Goal: Information Seeking & Learning: Learn about a topic

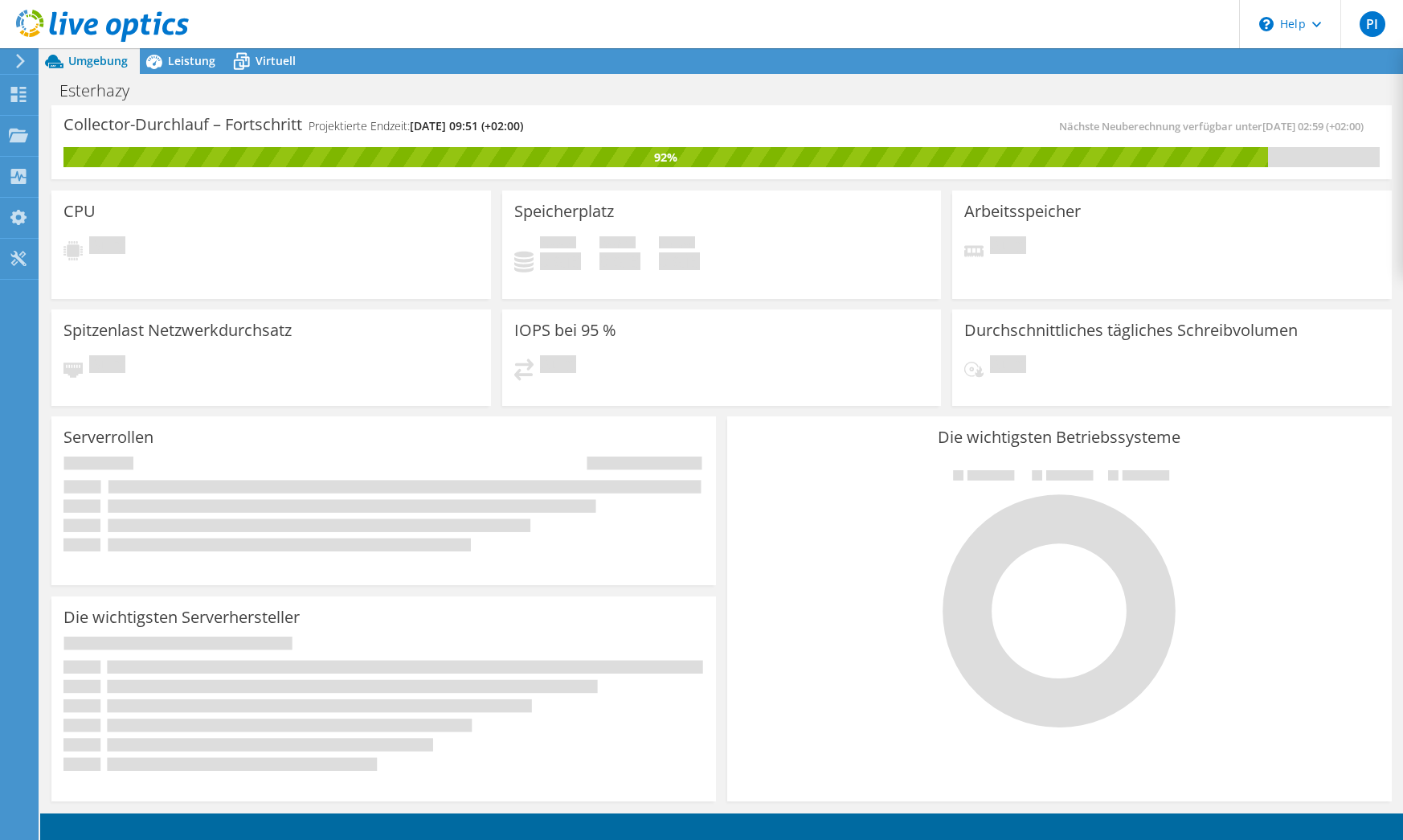
click at [62, 18] on icon at bounding box center [103, 26] width 173 height 33
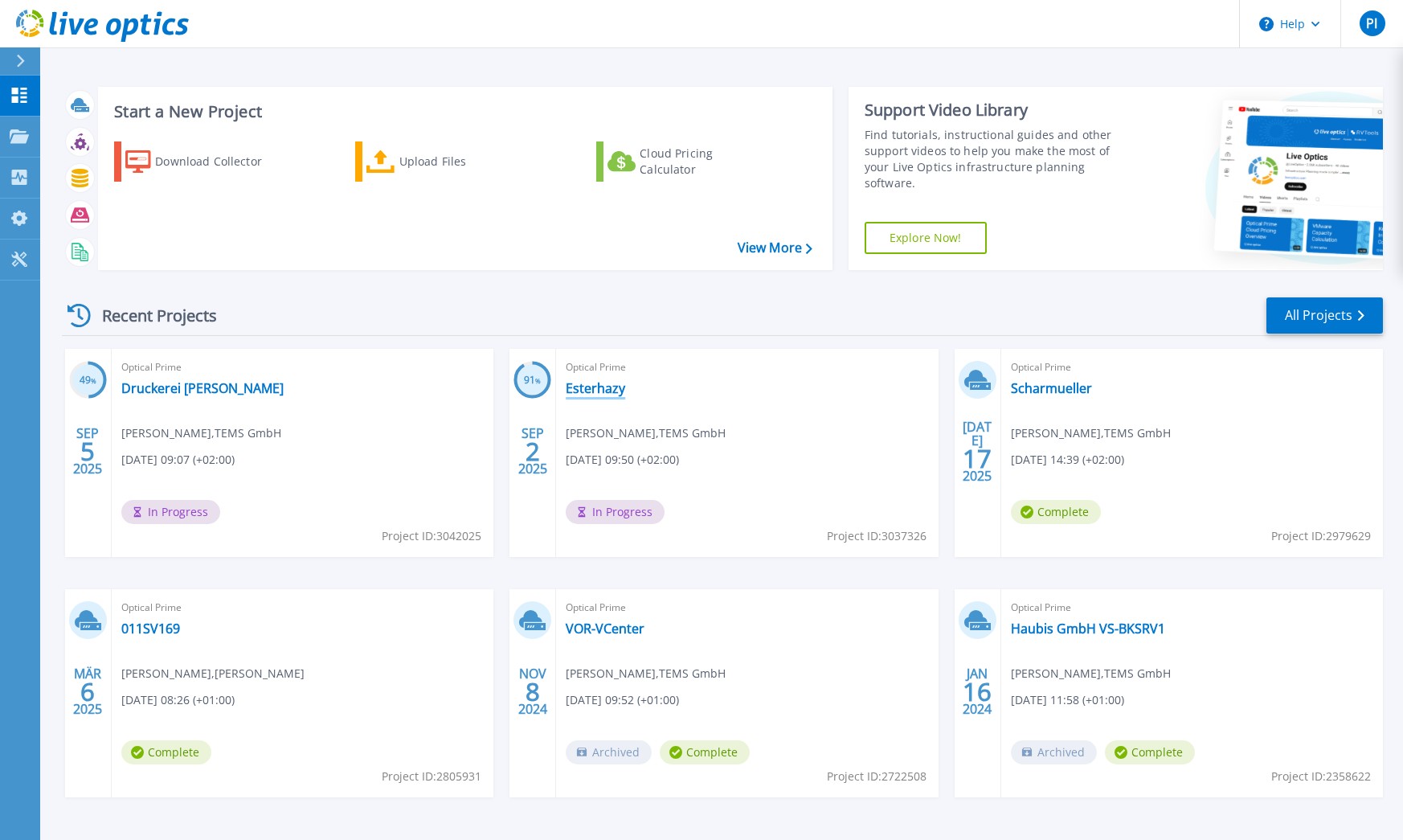
click at [591, 383] on link "Esterhazy" at bounding box center [595, 388] width 59 height 16
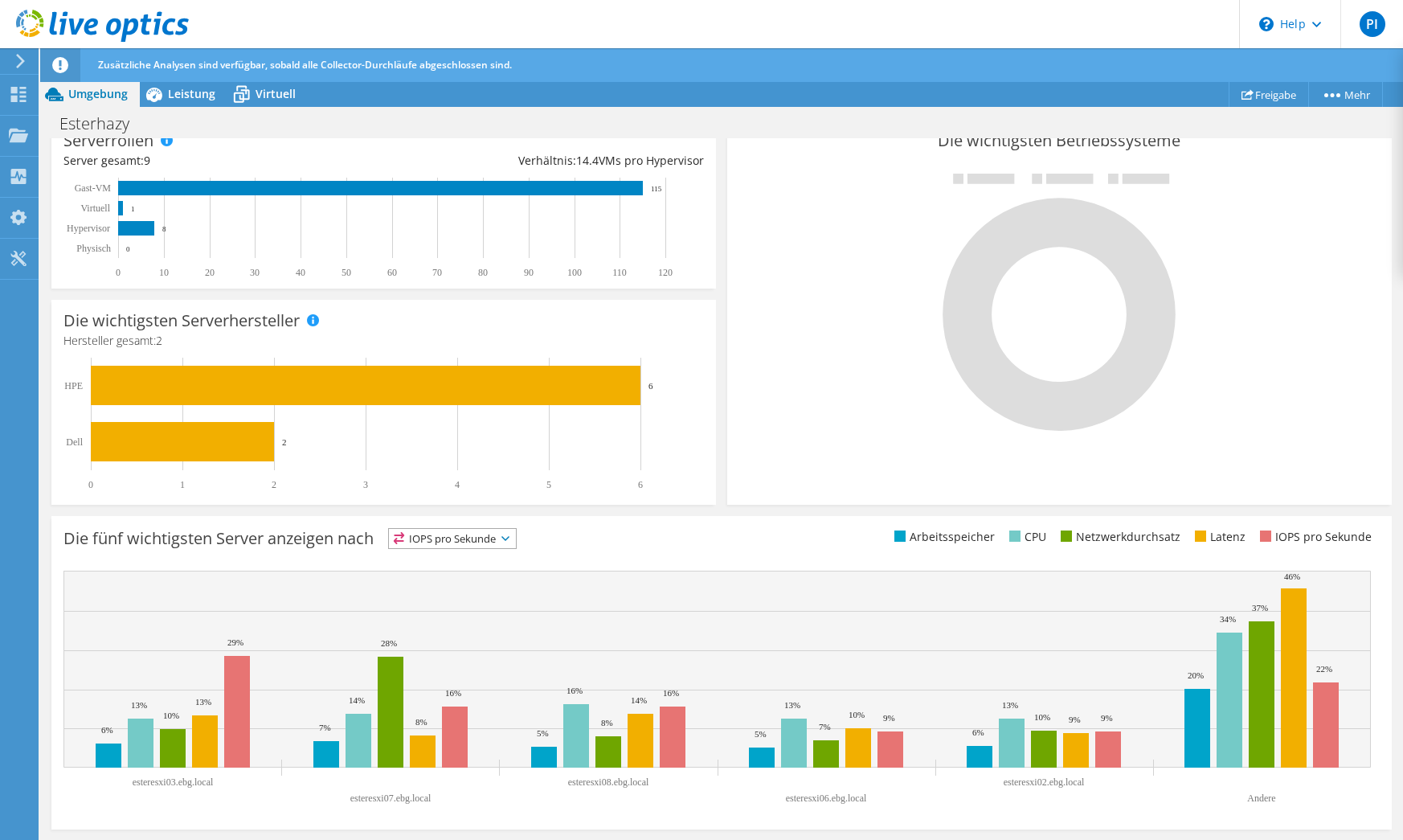
scroll to position [327, 0]
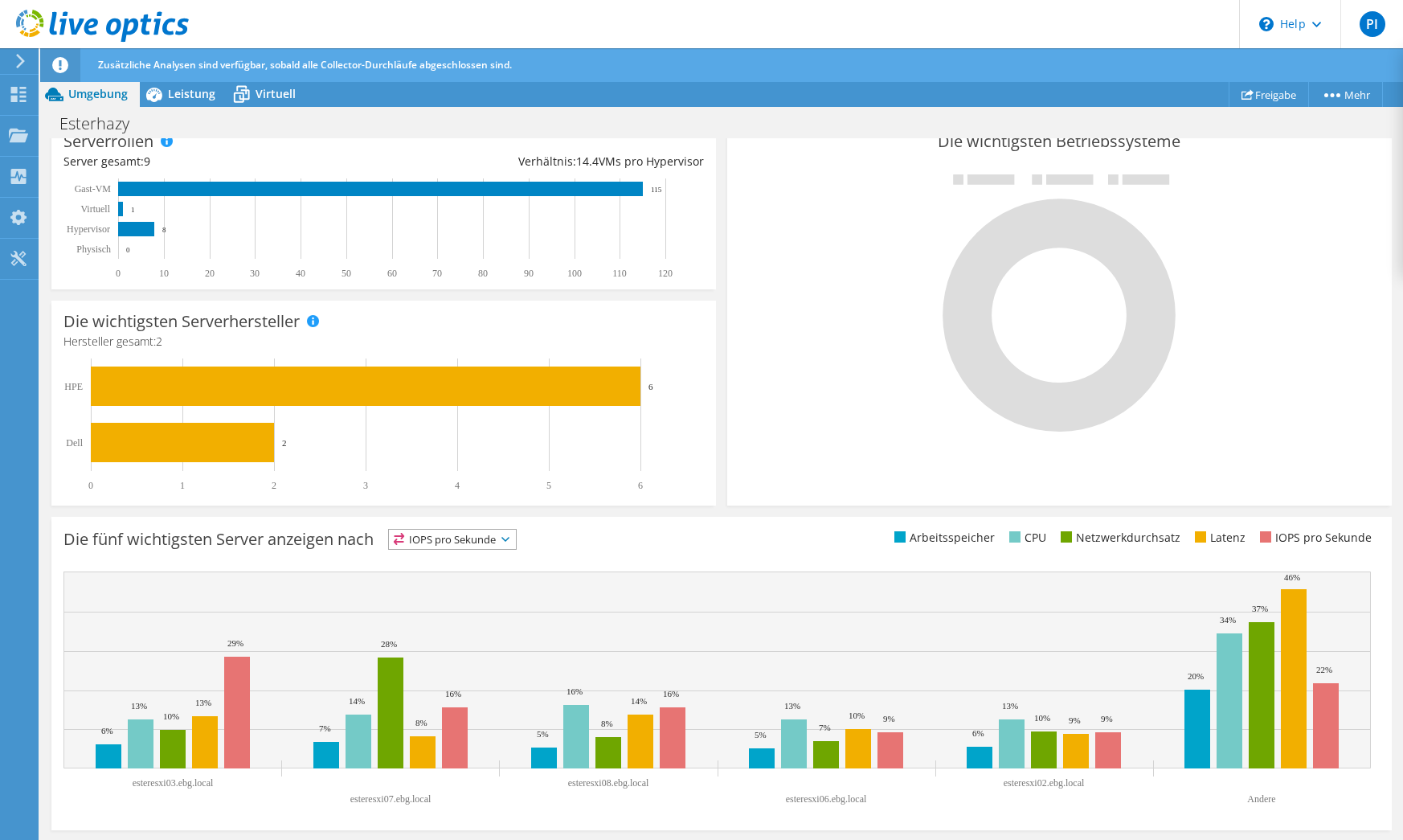
click at [510, 544] on span "IOPS pro Sekunde" at bounding box center [452, 539] width 127 height 19
click at [497, 596] on li "CPU" at bounding box center [452, 605] width 127 height 23
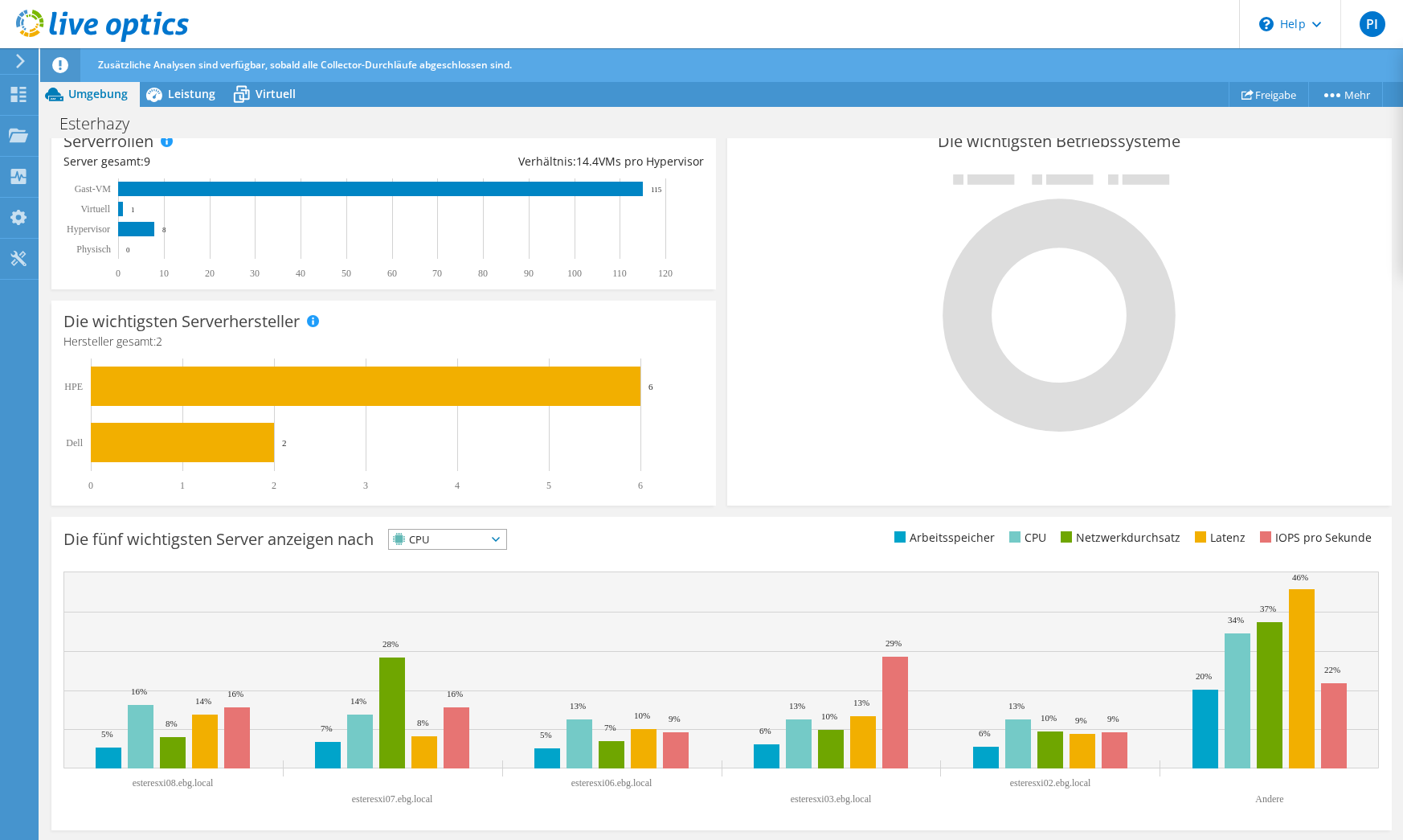
click at [441, 541] on span "CPU" at bounding box center [437, 539] width 97 height 19
click at [636, 523] on div "Die fünf wichtigsten Server anzeigen nach CPU IOPS pro Sekunde" at bounding box center [722, 673] width 1340 height 313
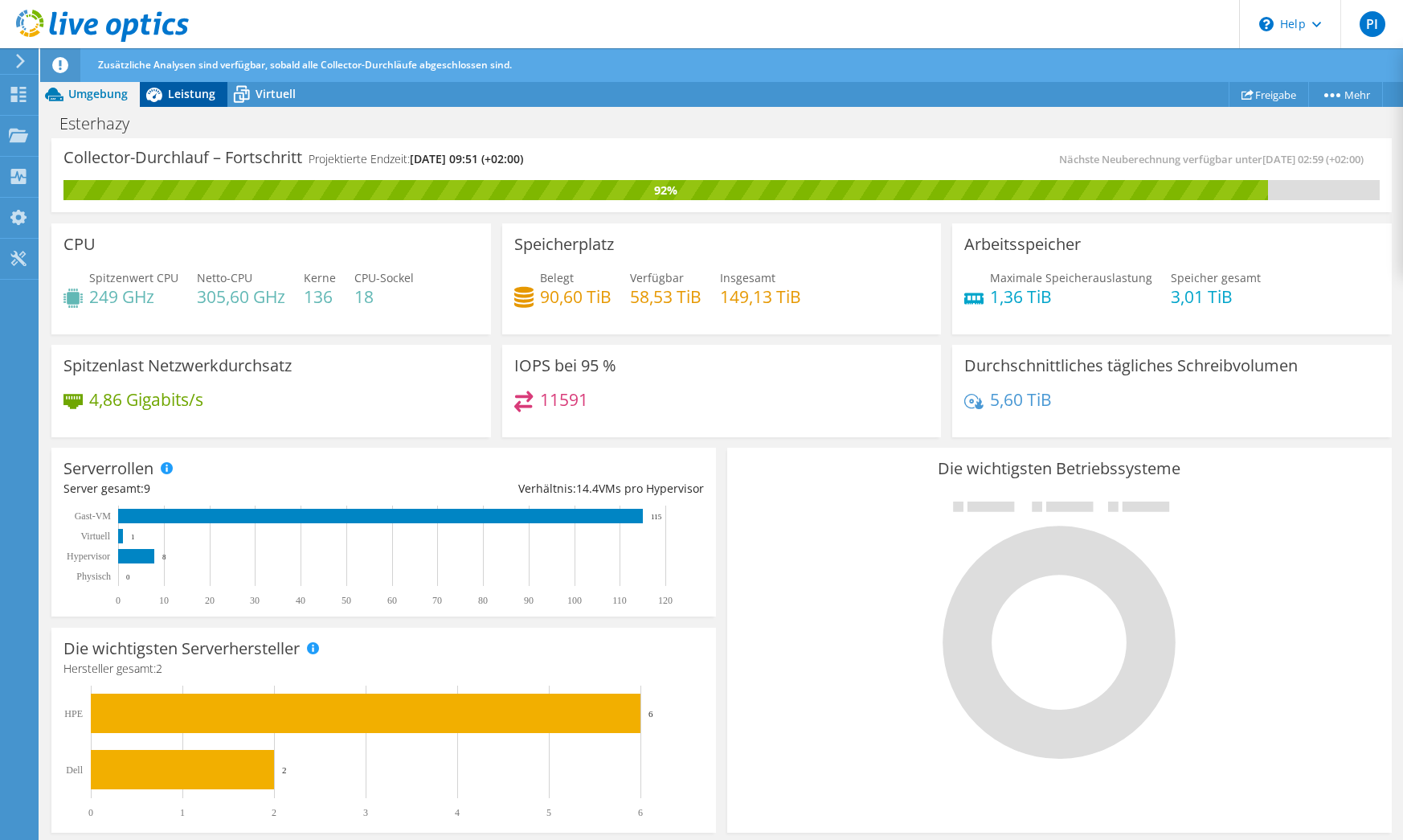
click at [192, 85] on div "Leistung" at bounding box center [183, 94] width 87 height 25
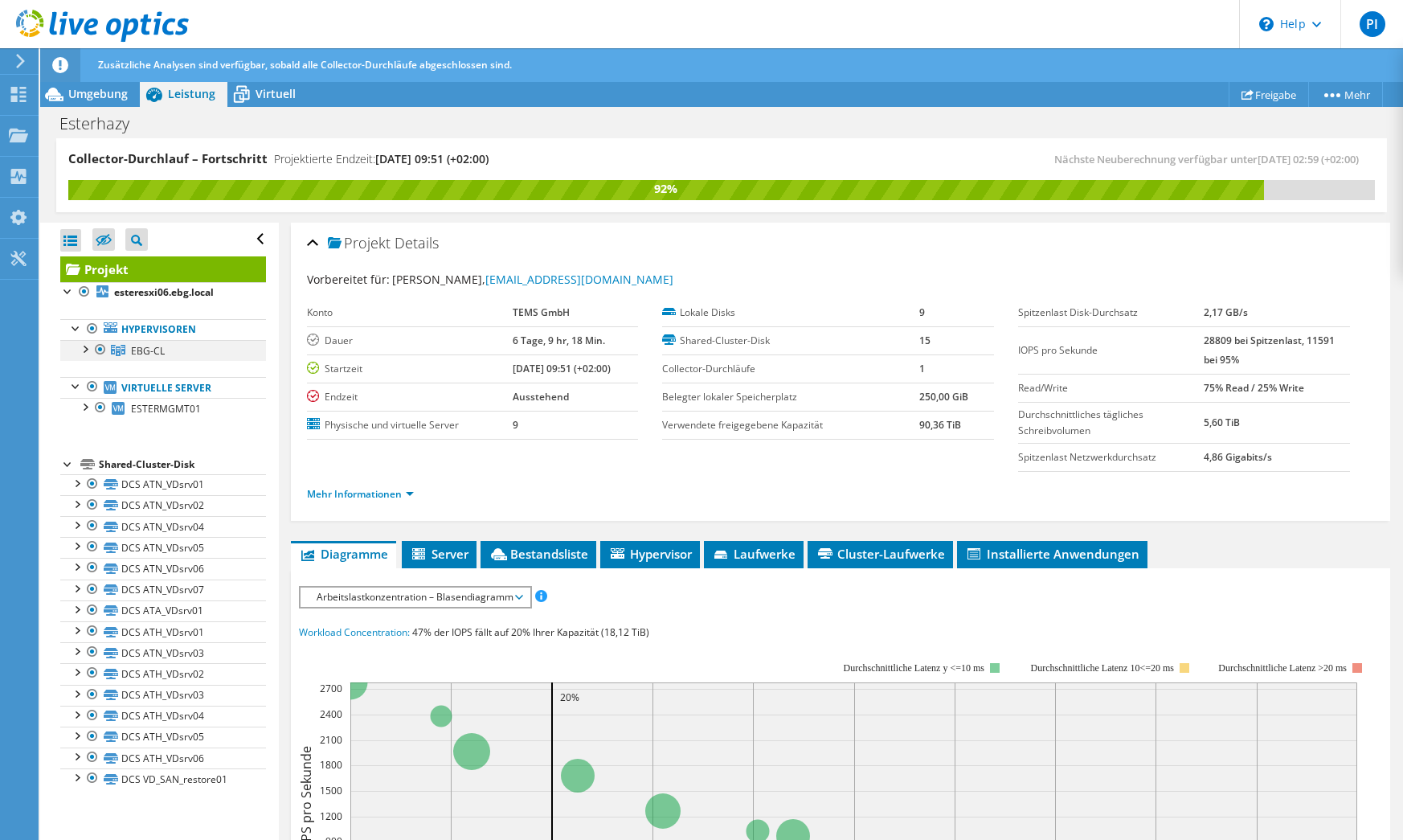
click at [87, 351] on div at bounding box center [84, 348] width 16 height 16
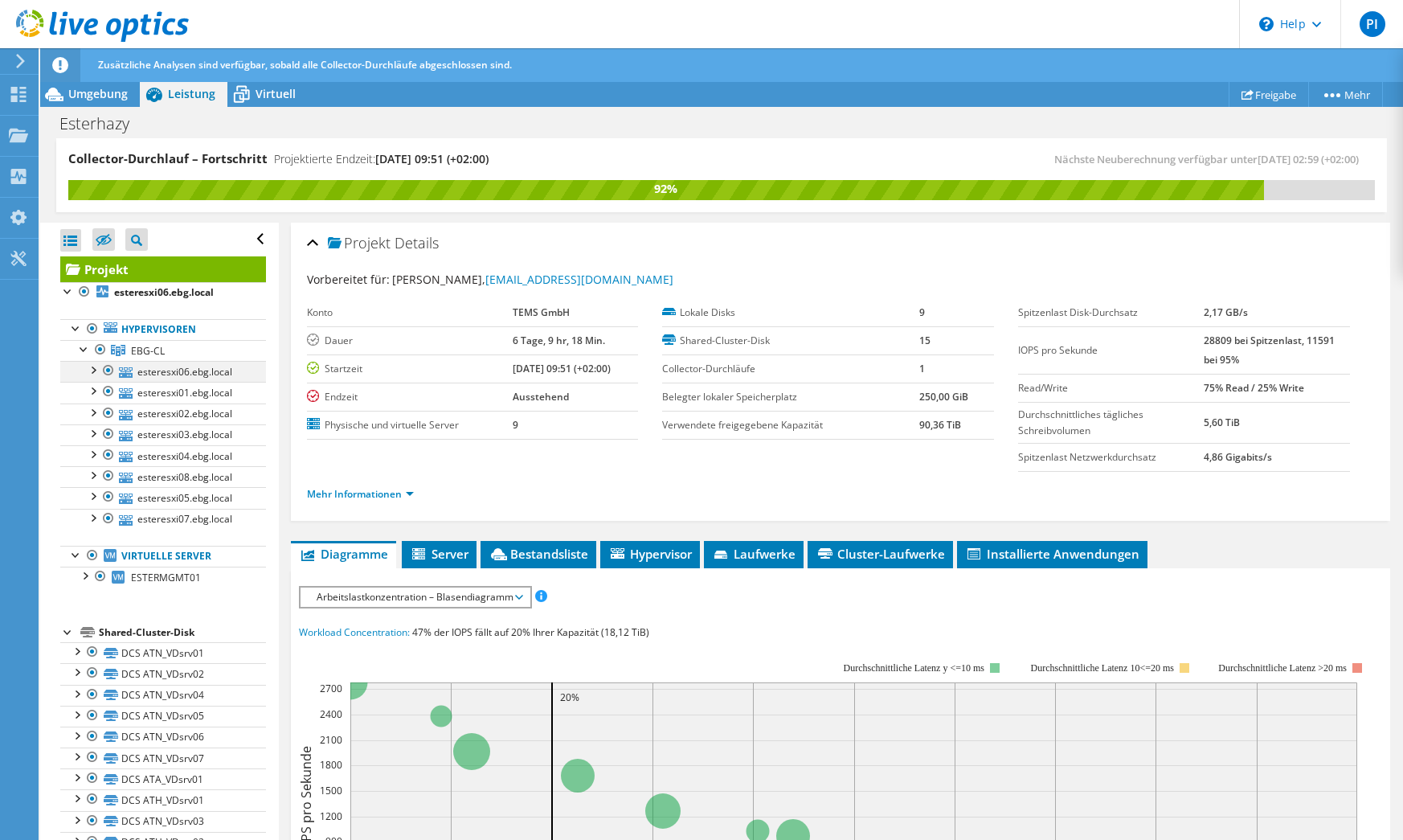
click at [94, 371] on div at bounding box center [93, 369] width 16 height 16
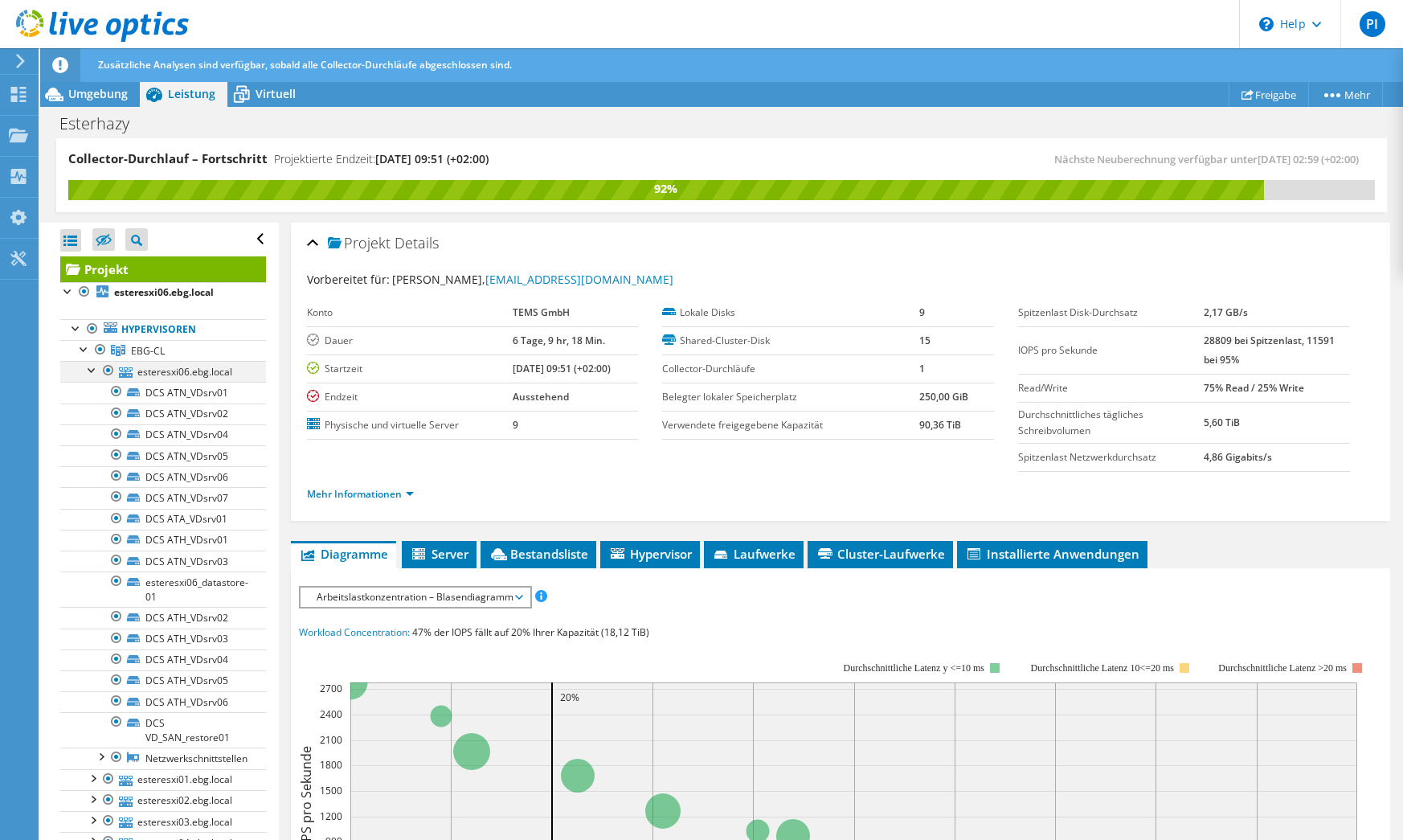
click at [94, 371] on div at bounding box center [93, 369] width 16 height 16
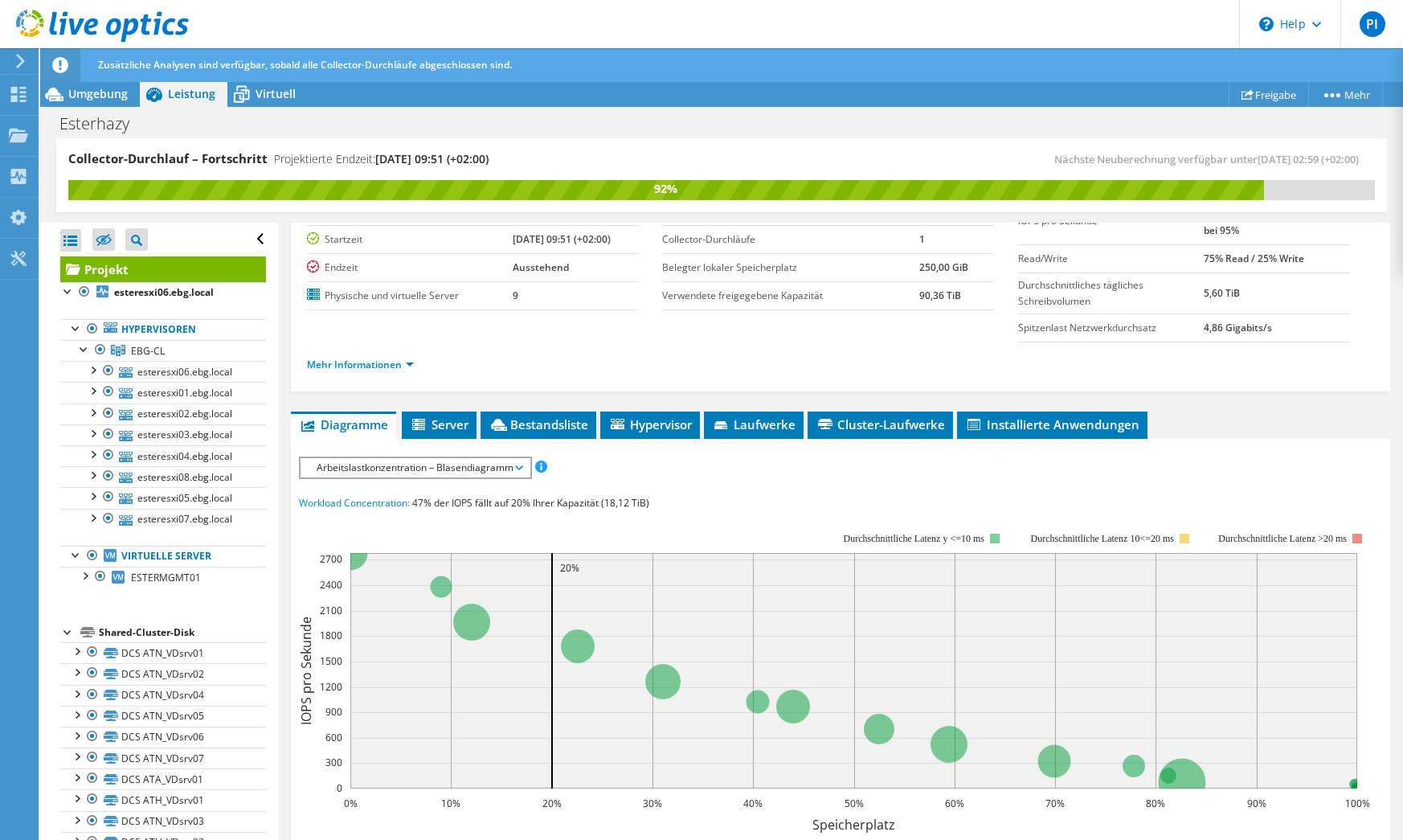
scroll to position [131, 0]
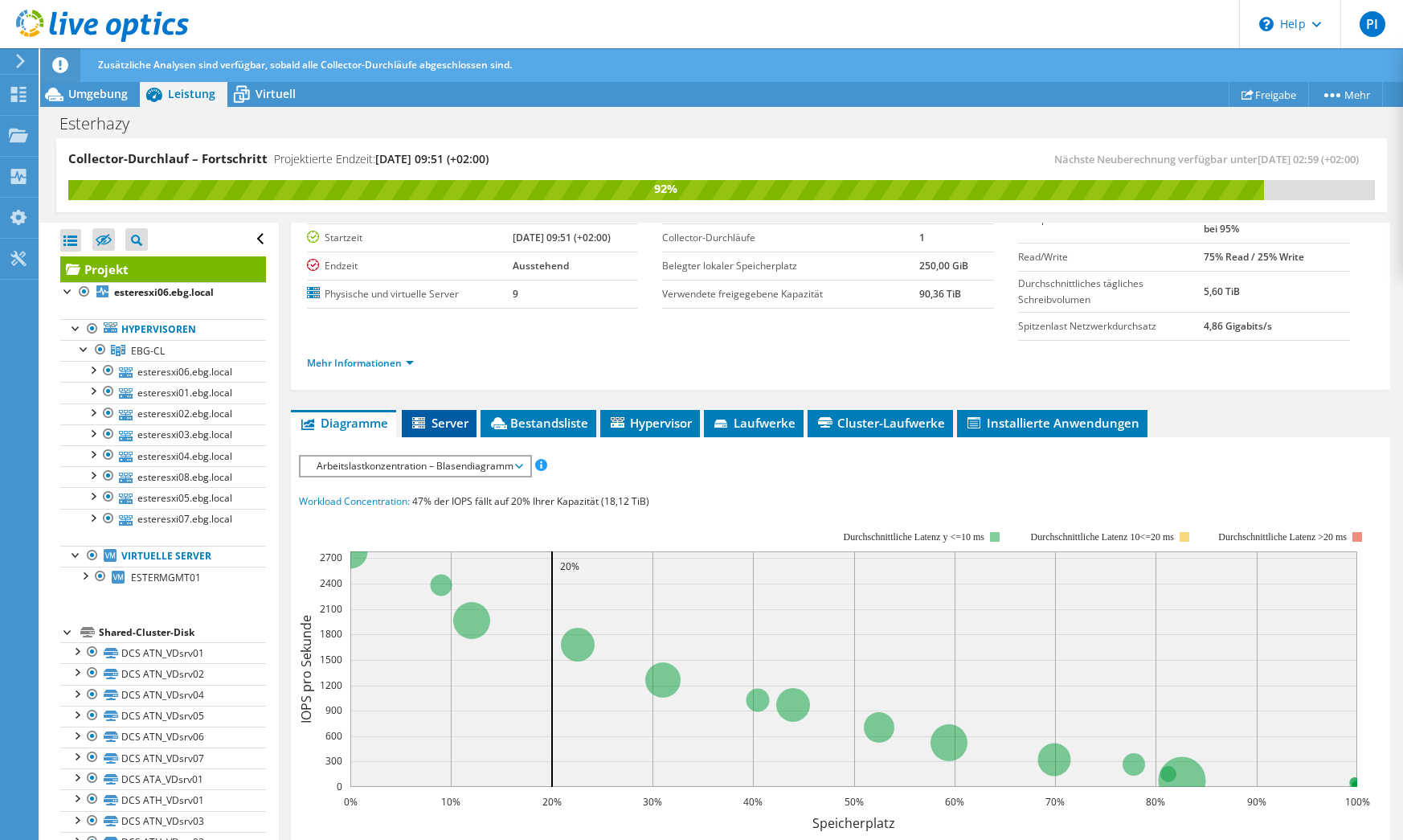
click at [456, 423] on span "Server" at bounding box center [439, 423] width 59 height 16
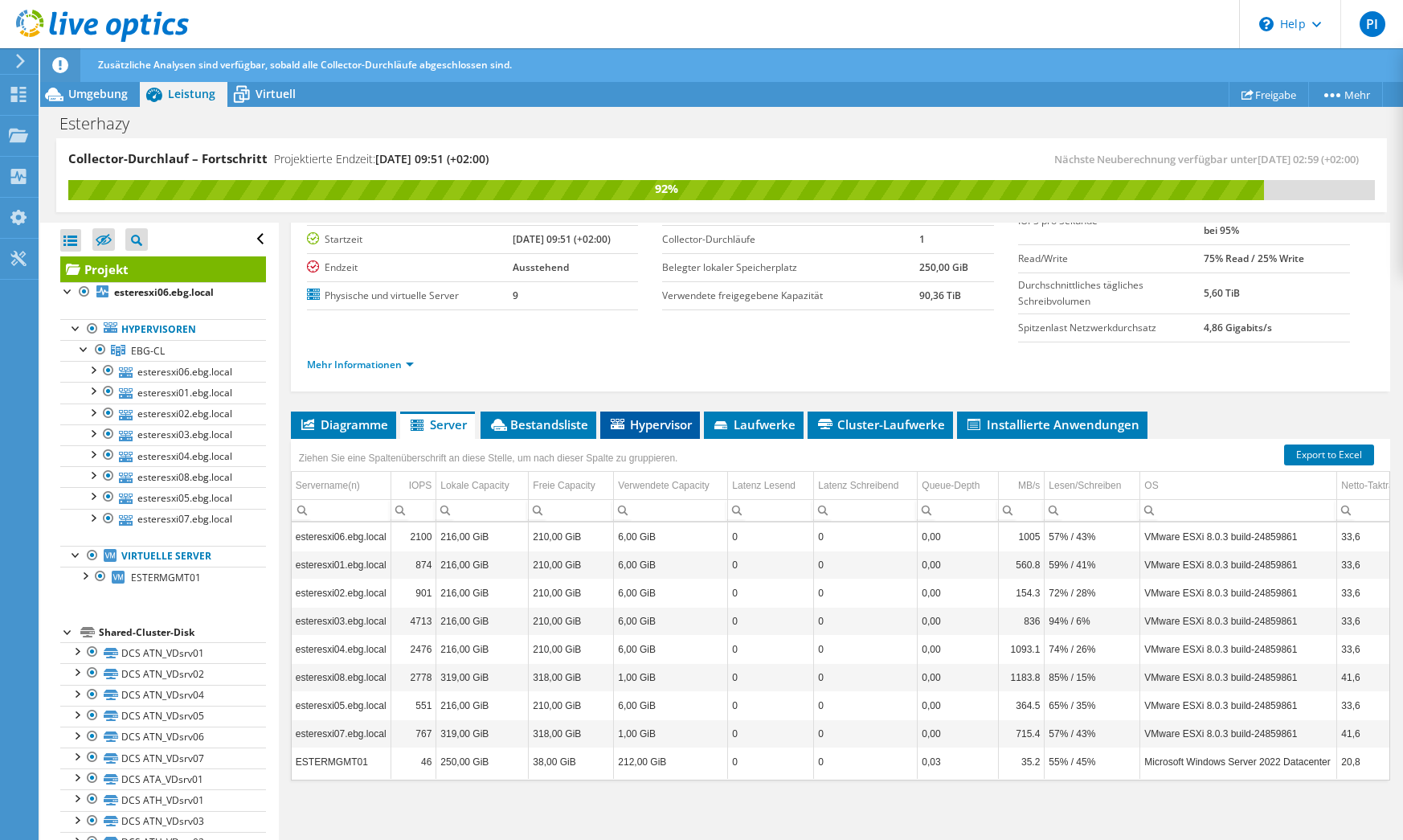
click at [648, 424] on span "Hypervisor" at bounding box center [650, 424] width 84 height 16
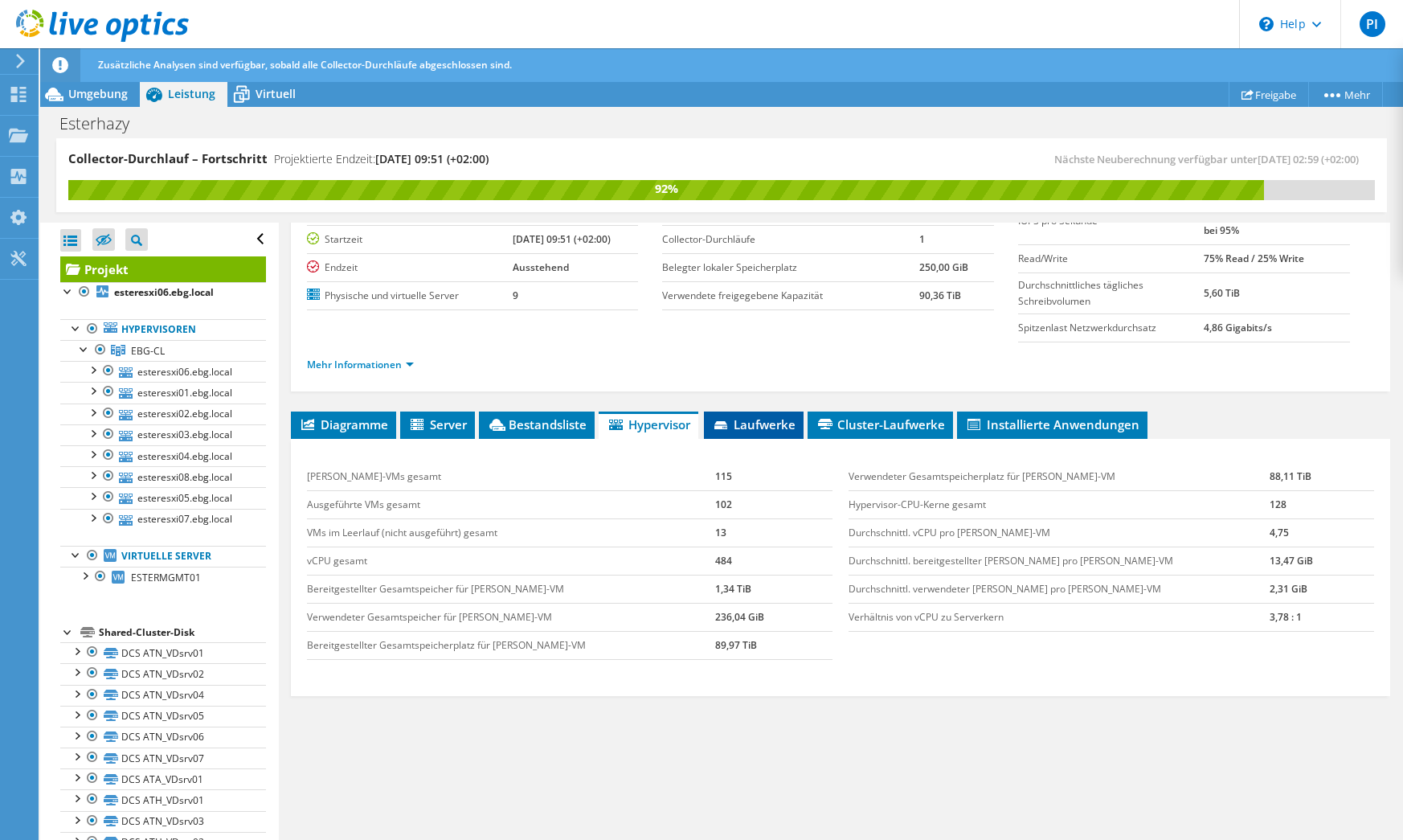
click at [730, 419] on span "Laufwerke" at bounding box center [754, 424] width 84 height 16
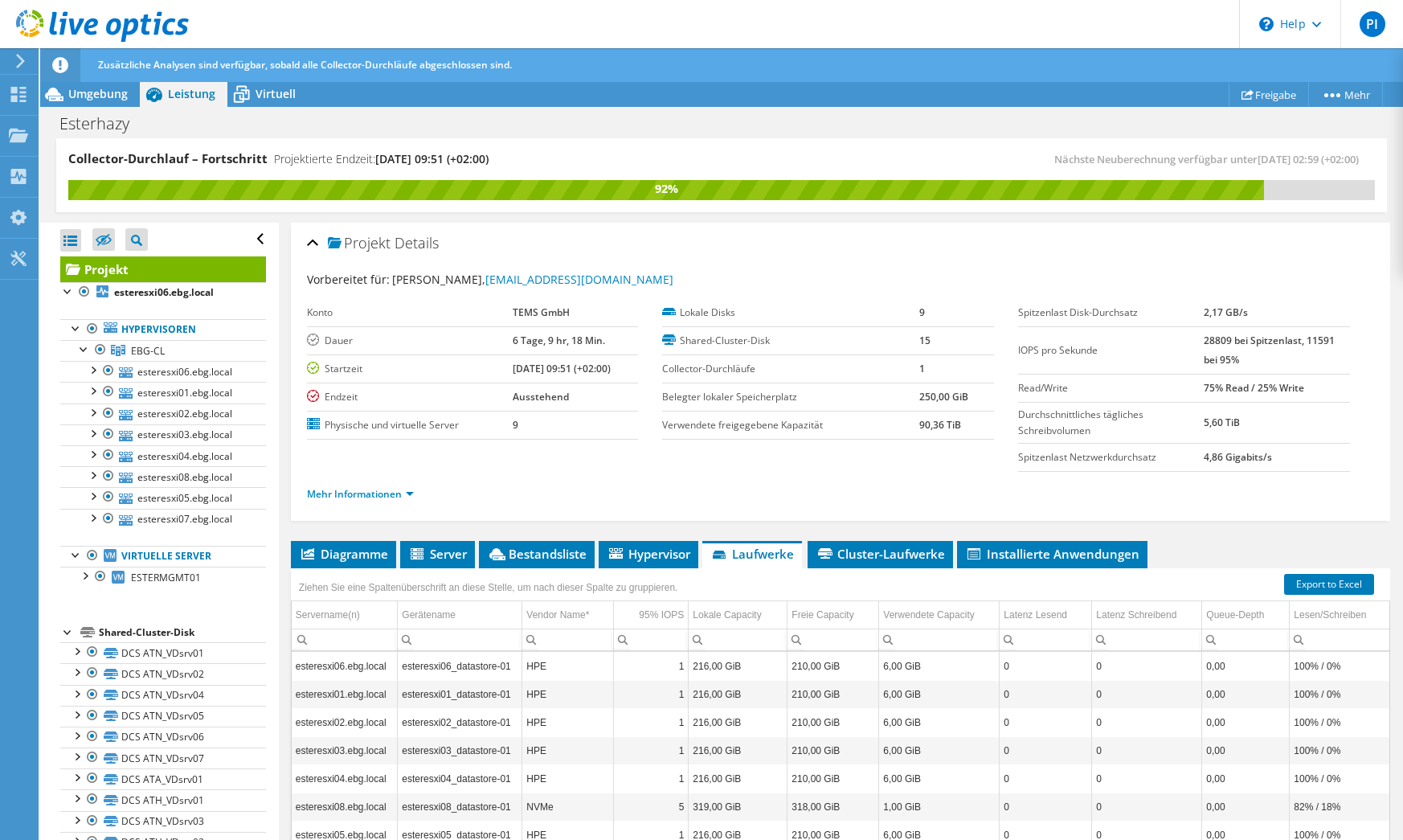
scroll to position [0, 0]
click at [94, 84] on div "Umgebung" at bounding box center [90, 94] width 100 height 25
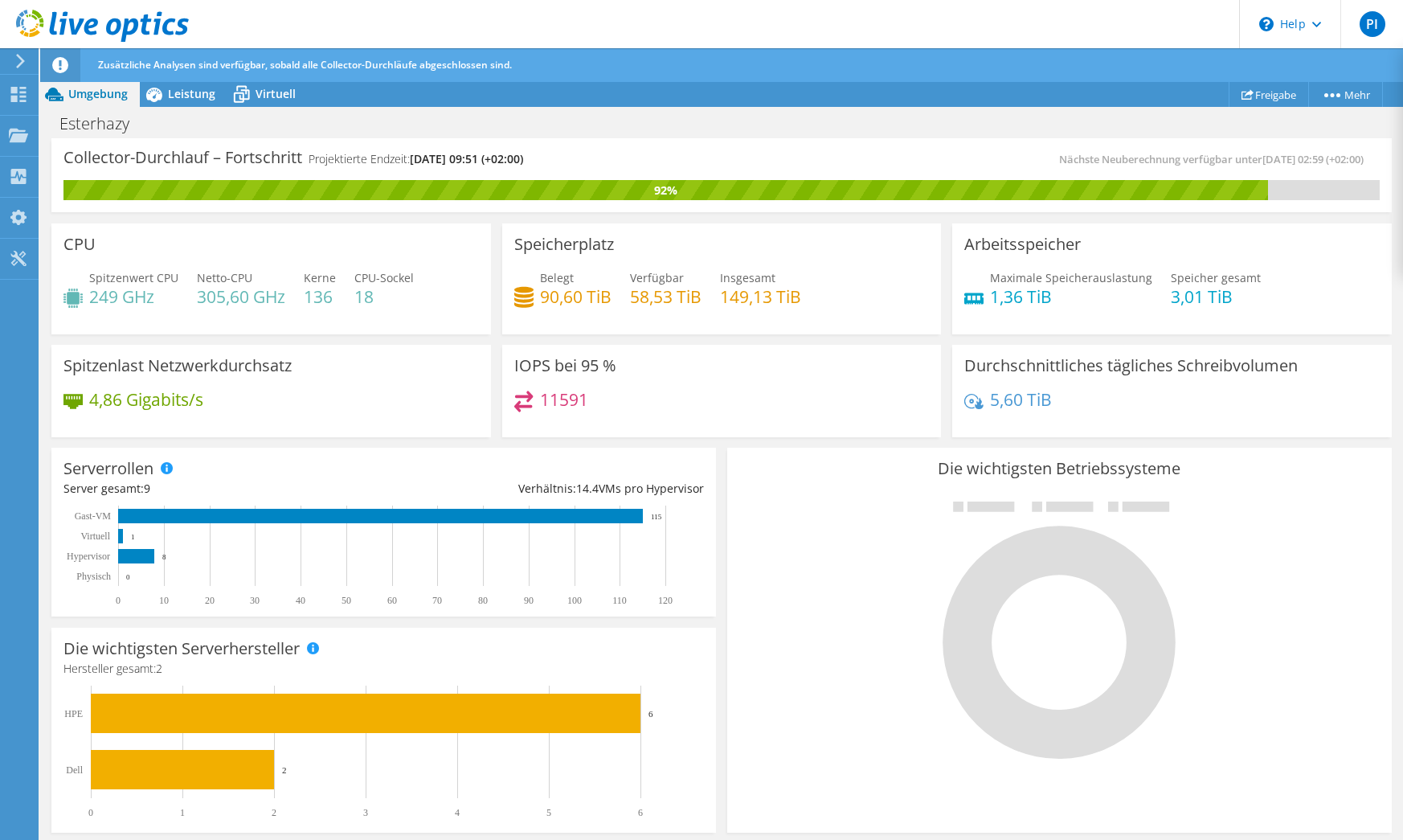
click at [101, 15] on icon at bounding box center [103, 26] width 173 height 33
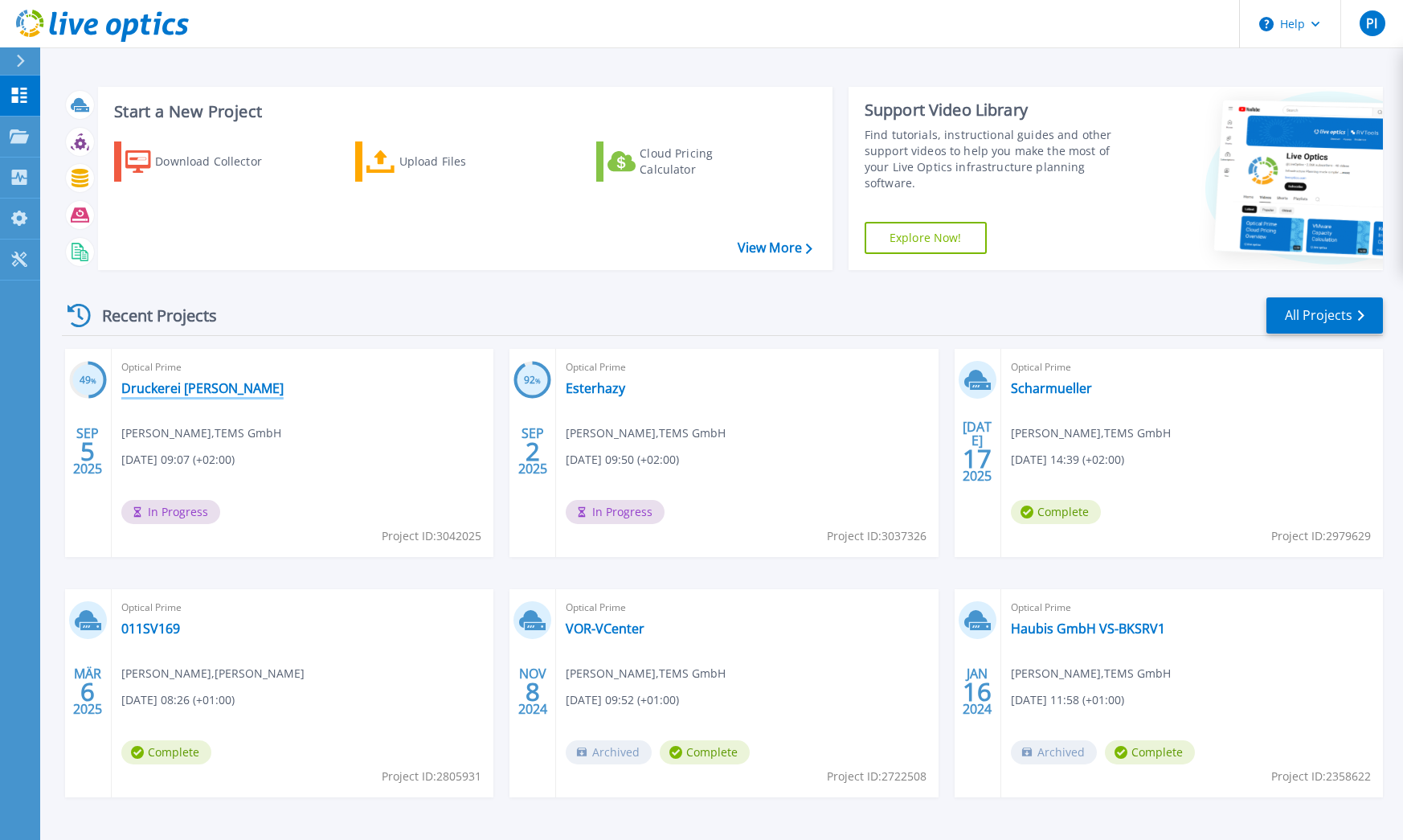
click at [197, 394] on link "Druckerei Berger" at bounding box center [203, 388] width 163 height 16
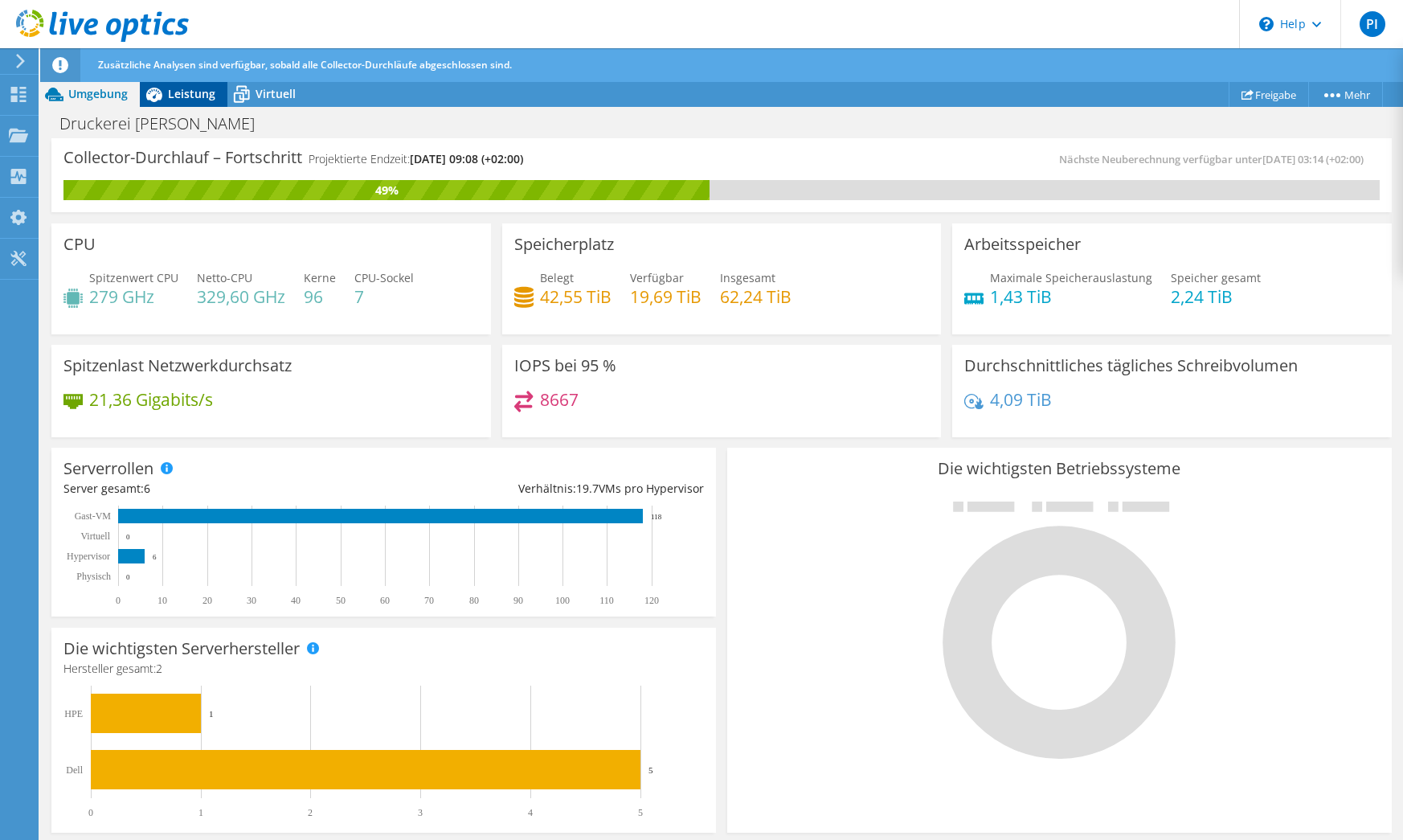
click at [175, 90] on span "Leistung" at bounding box center [192, 94] width 47 height 15
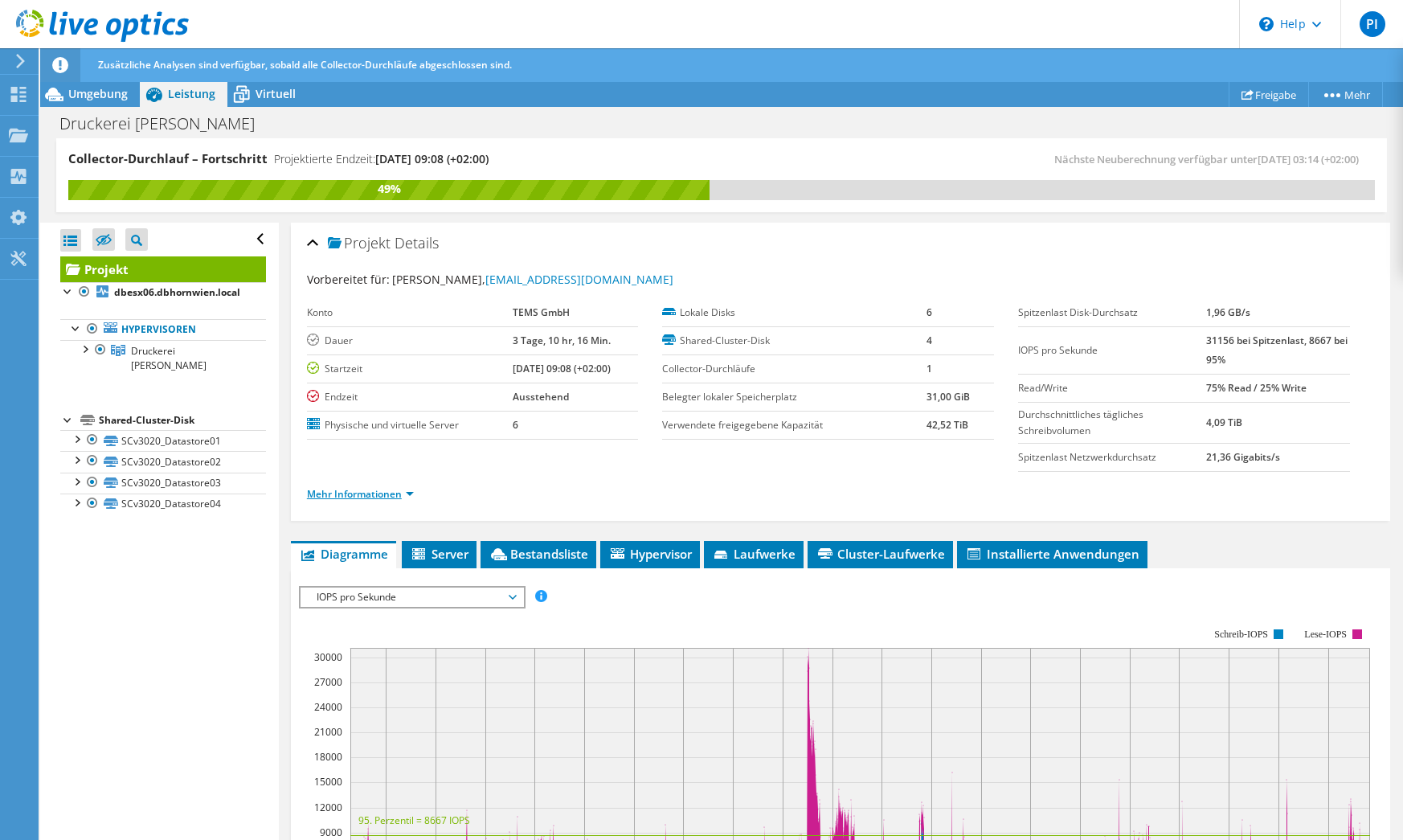
click at [385, 491] on link "Mehr Informationen" at bounding box center [361, 493] width 107 height 14
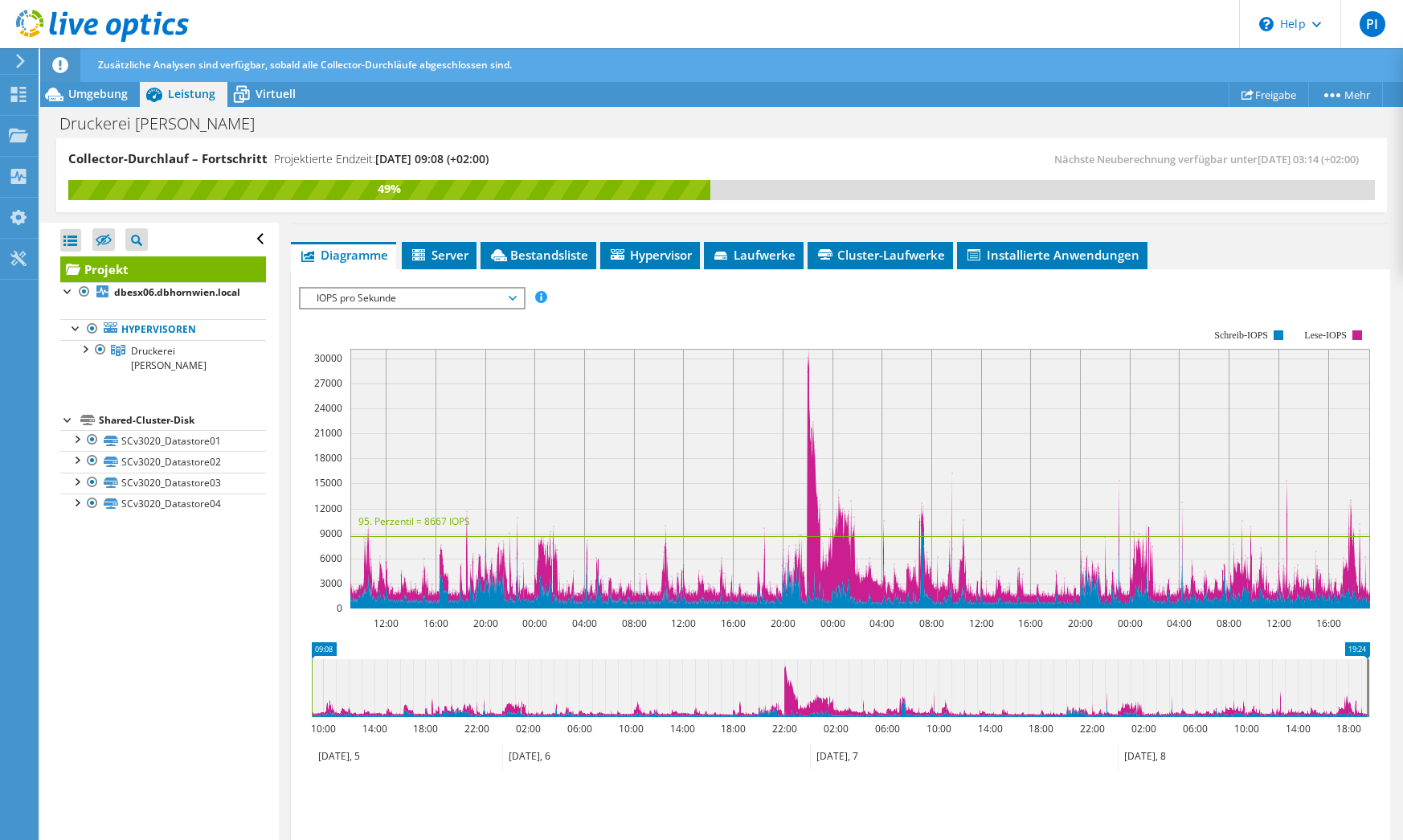
scroll to position [541, 0]
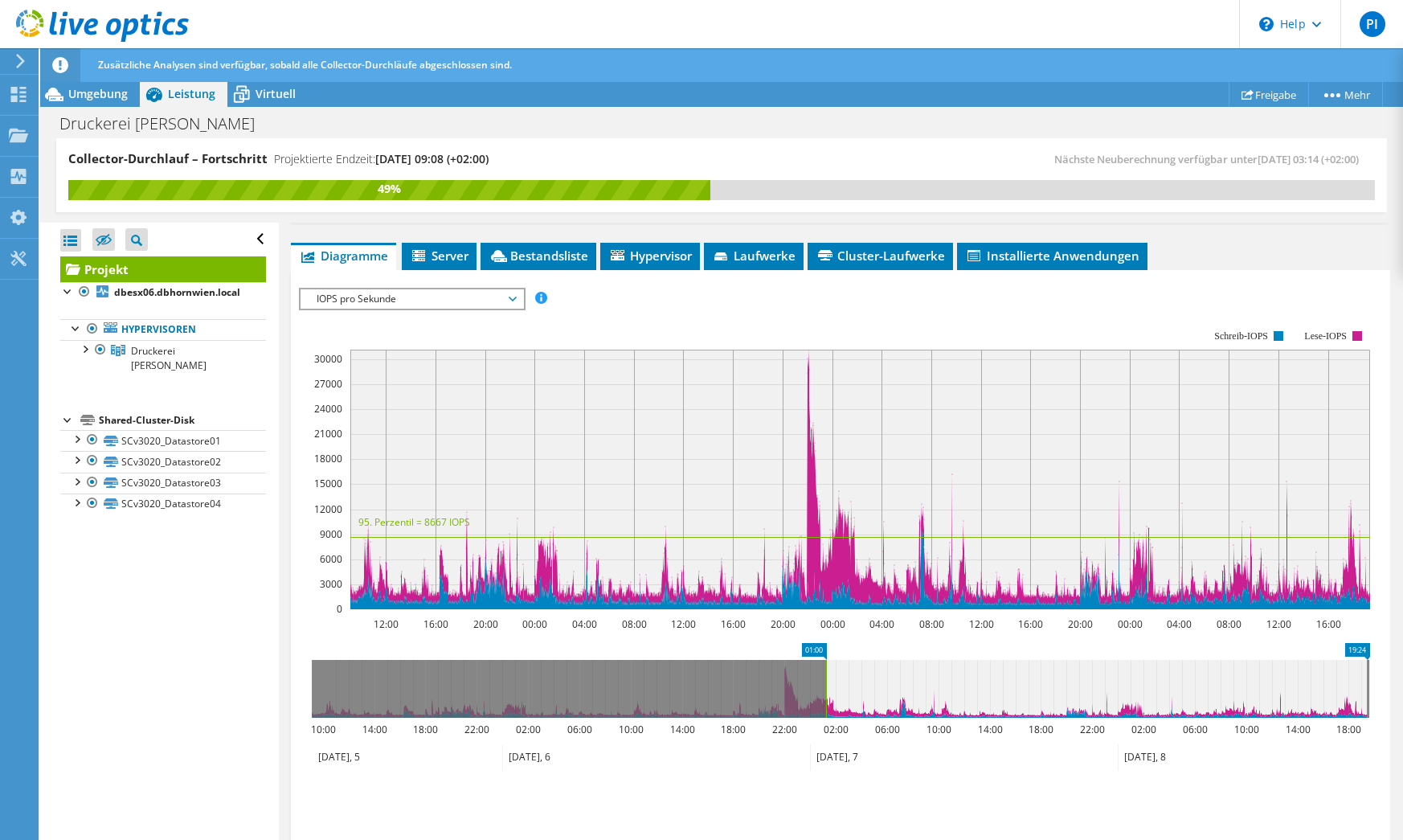
drag, startPoint x: 311, startPoint y: 681, endPoint x: 825, endPoint y: 823, distance: 533.3
click at [825, 823] on section "Workload Concentration: 12:00 16:00 20:00 00:00 04:00 08:00 12:00 16:00 20:00 0…" at bounding box center [840, 575] width 1083 height 531
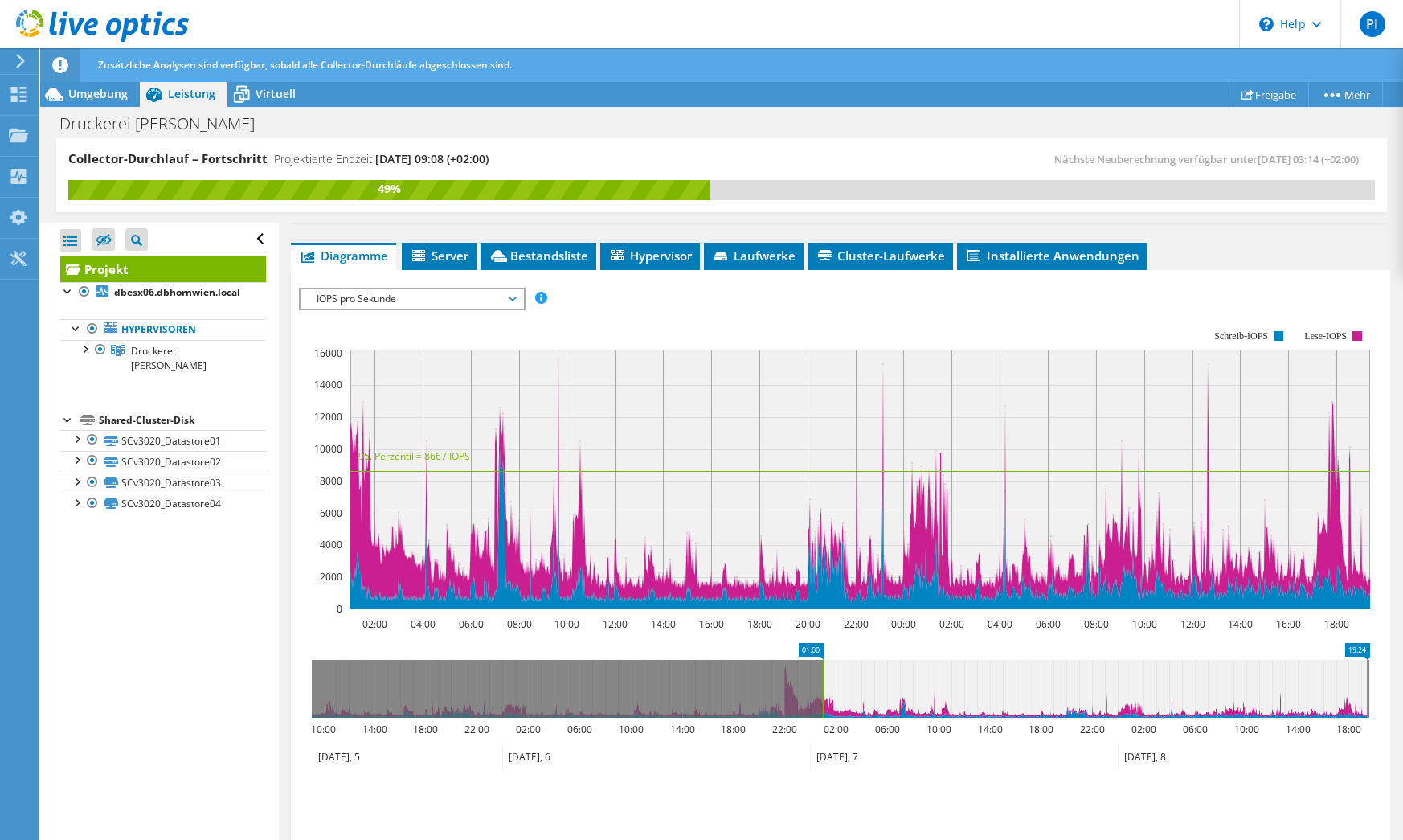
click at [825, 824] on ul "Zoom speichern" at bounding box center [836, 804] width 1075 height 45
drag, startPoint x: 822, startPoint y: 713, endPoint x: 869, endPoint y: 716, distance: 47.1
click at [869, 716] on rect at bounding box center [870, 688] width 6 height 58
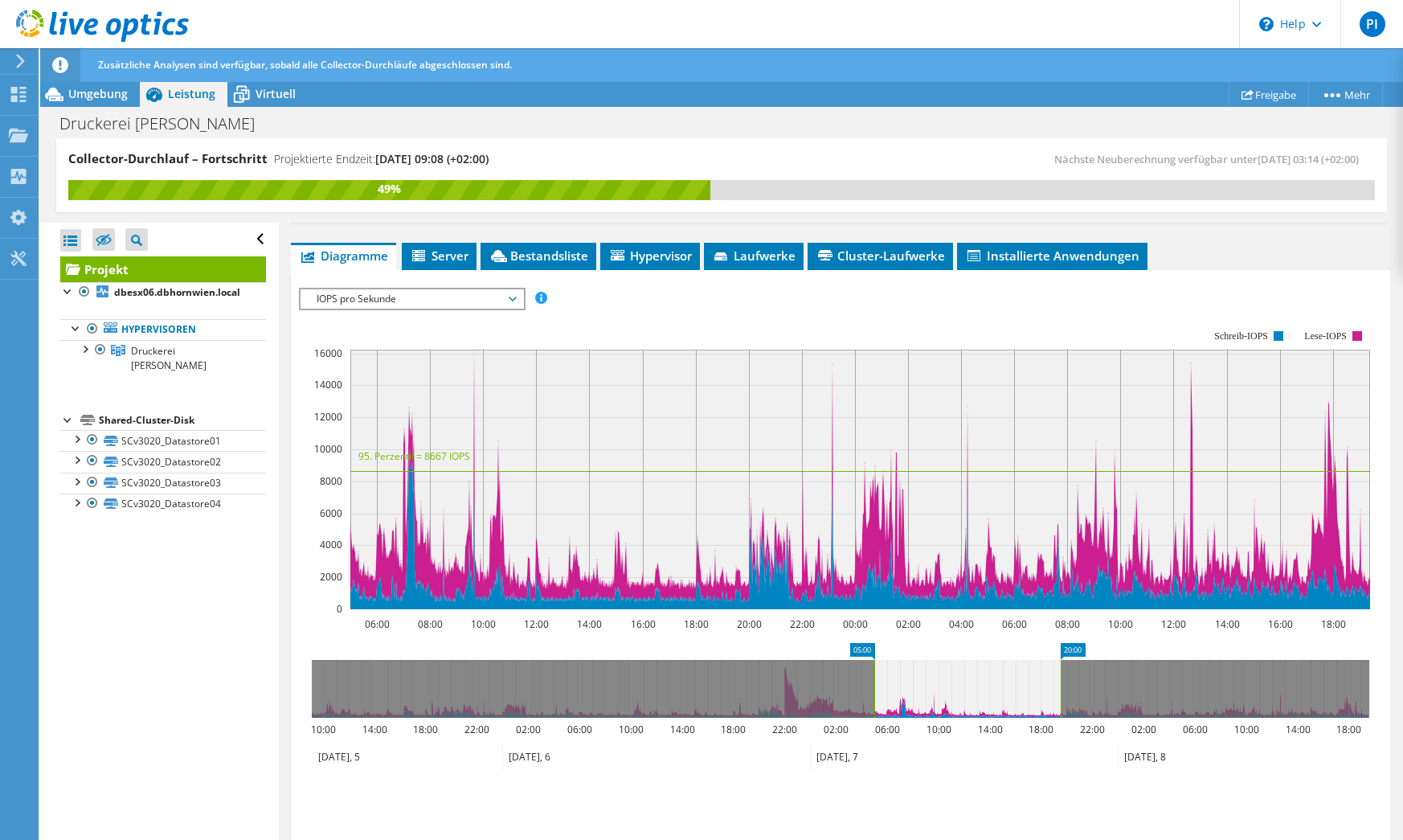
drag, startPoint x: 1369, startPoint y: 689, endPoint x: 1063, endPoint y: 706, distance: 306.5
click at [1063, 706] on rect at bounding box center [1060, 688] width 6 height 58
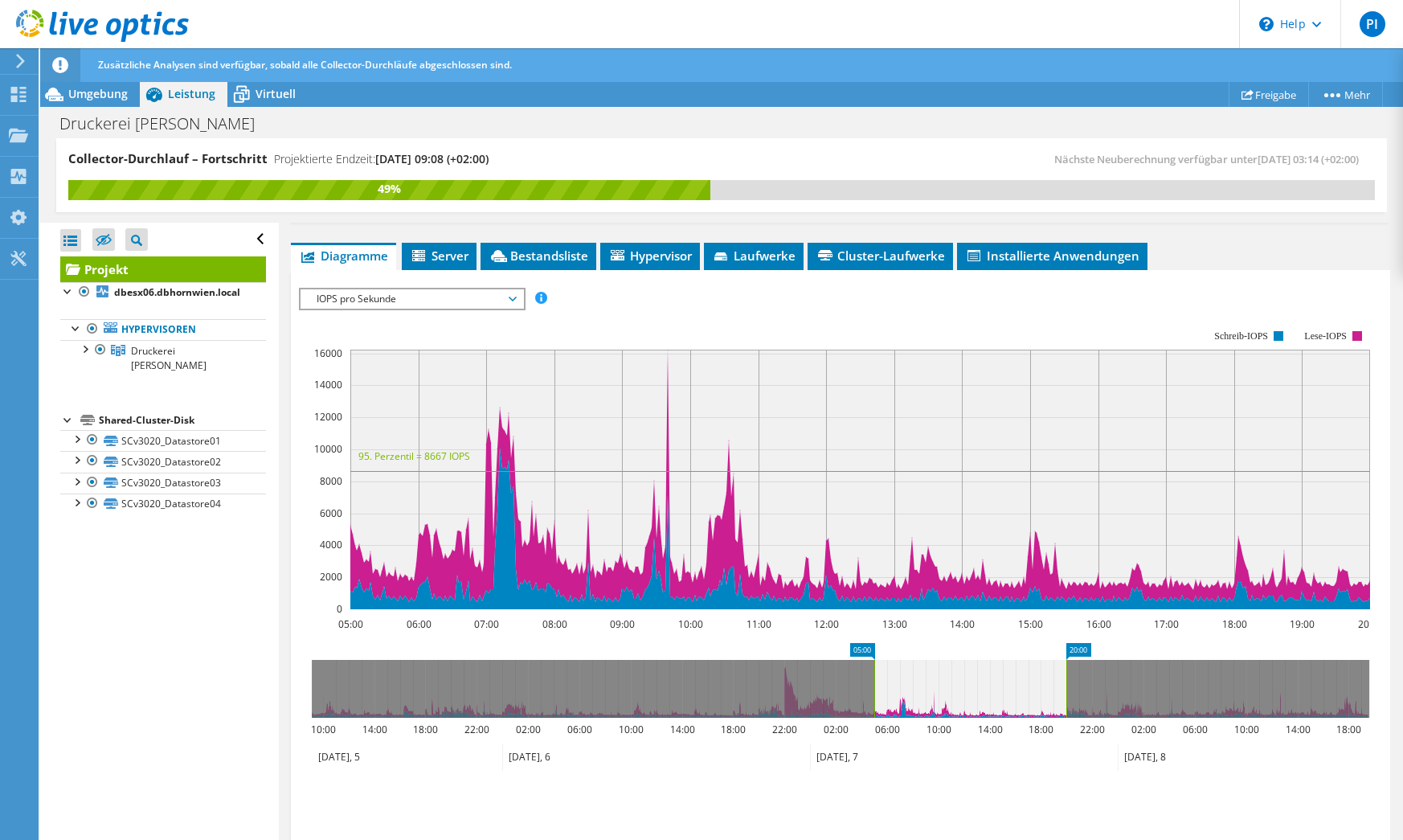
click at [74, 30] on use at bounding box center [103, 25] width 173 height 32
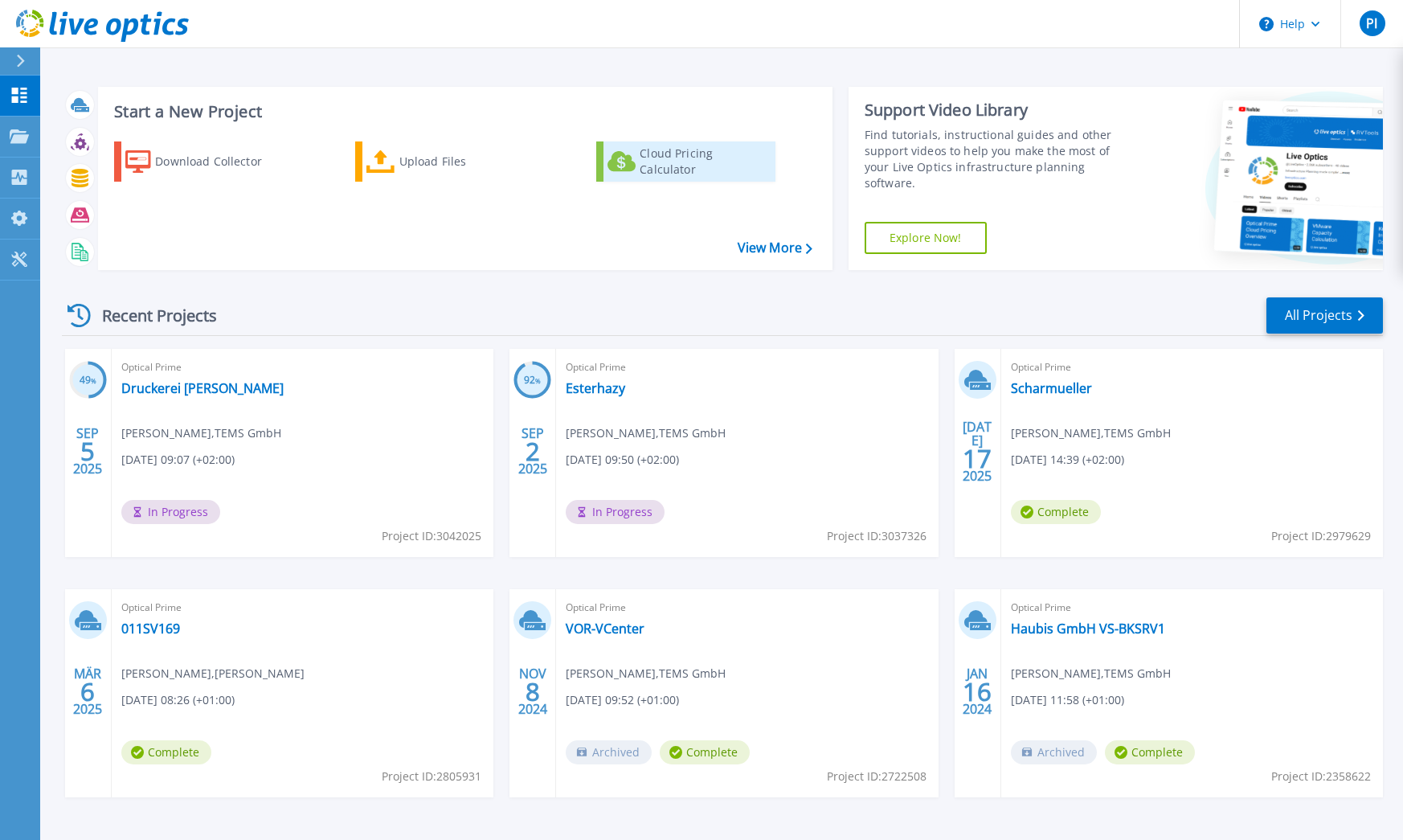
click at [651, 159] on div "Cloud Pricing Calculator" at bounding box center [704, 161] width 129 height 32
click at [23, 98] on icon at bounding box center [19, 94] width 15 height 15
click at [84, 29] on icon at bounding box center [103, 26] width 173 height 33
click at [115, 35] on icon at bounding box center [103, 26] width 173 height 33
click at [613, 385] on link "Esterhazy" at bounding box center [595, 388] width 59 height 16
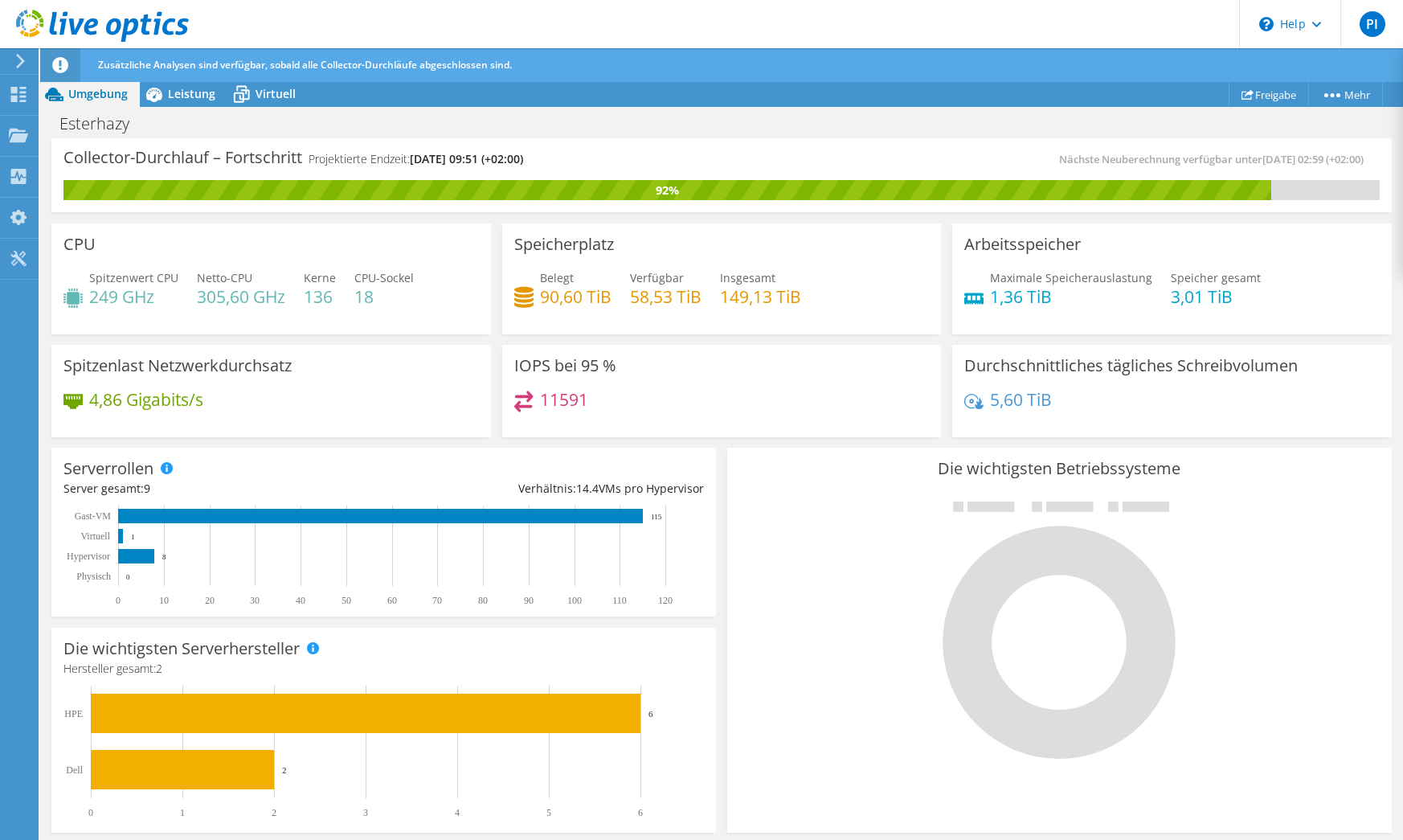
click at [955, 311] on div "Arbeitsspeicher Maximale Speicherauslastung 1,36 TiB Speicher gesamt 3,01 TiB" at bounding box center [1171, 279] width 440 height 111
